Goal: Check status: Check status

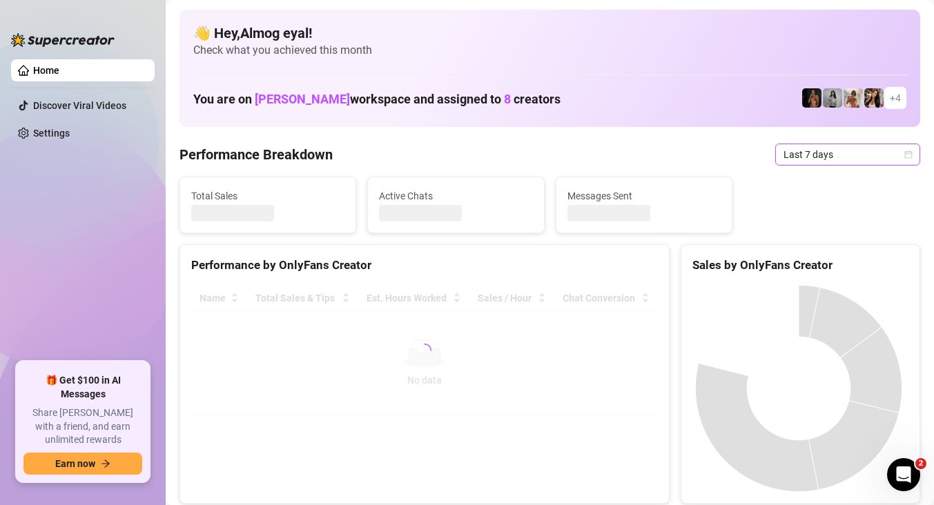
click at [864, 150] on span "Last 7 days" at bounding box center [848, 154] width 128 height 21
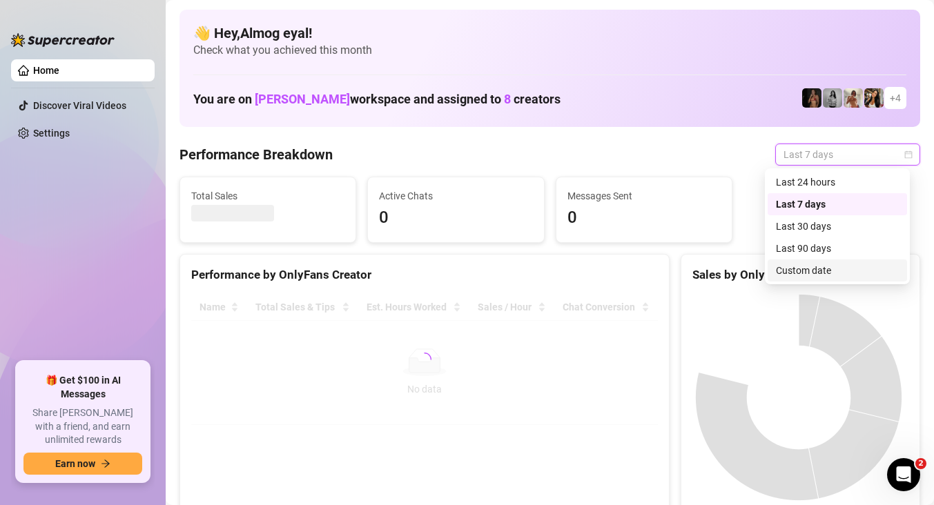
click at [842, 272] on div "Custom date" at bounding box center [837, 270] width 123 height 15
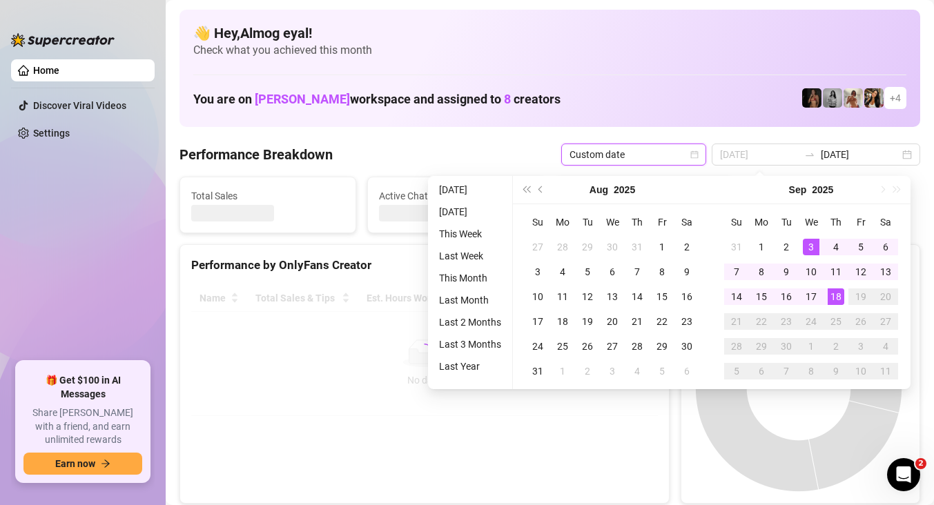
type input "[DATE]"
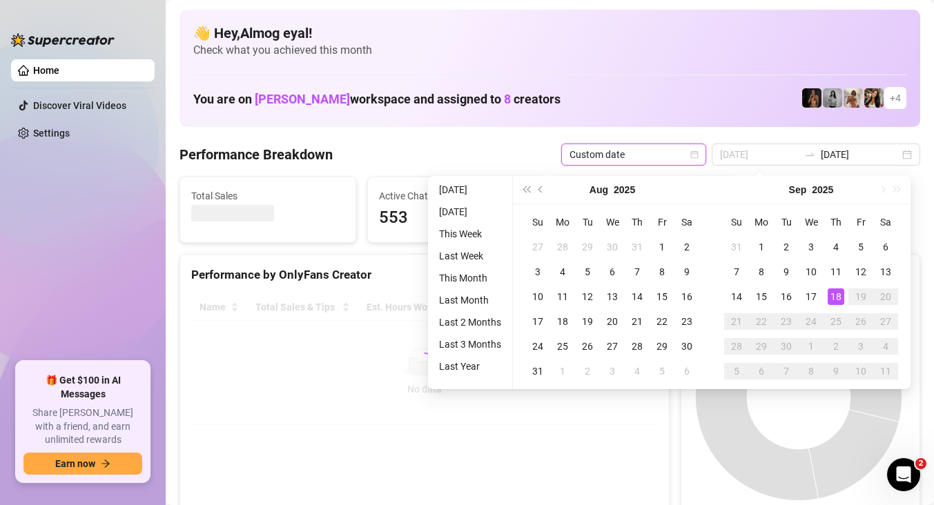
click at [839, 296] on div "18" at bounding box center [836, 297] width 17 height 17
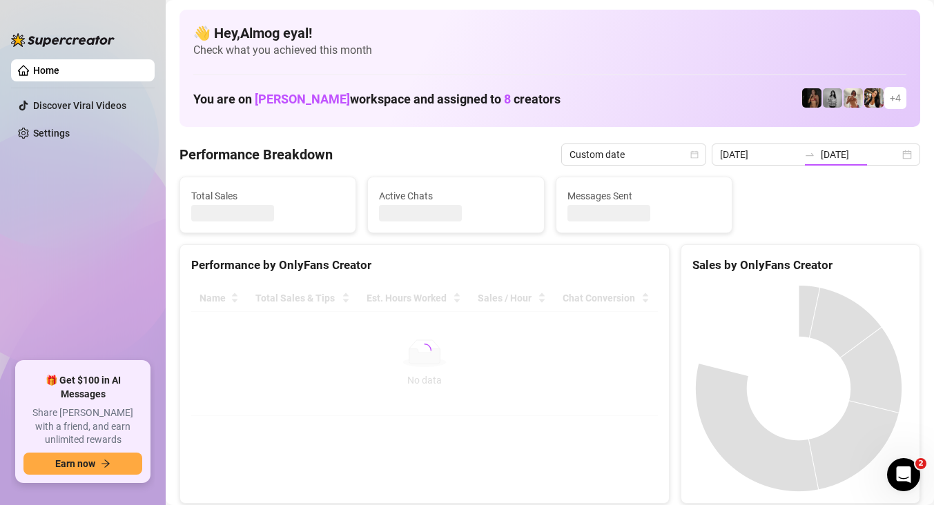
type input "[DATE]"
